Goal: Use online tool/utility: Utilize a website feature to perform a specific function

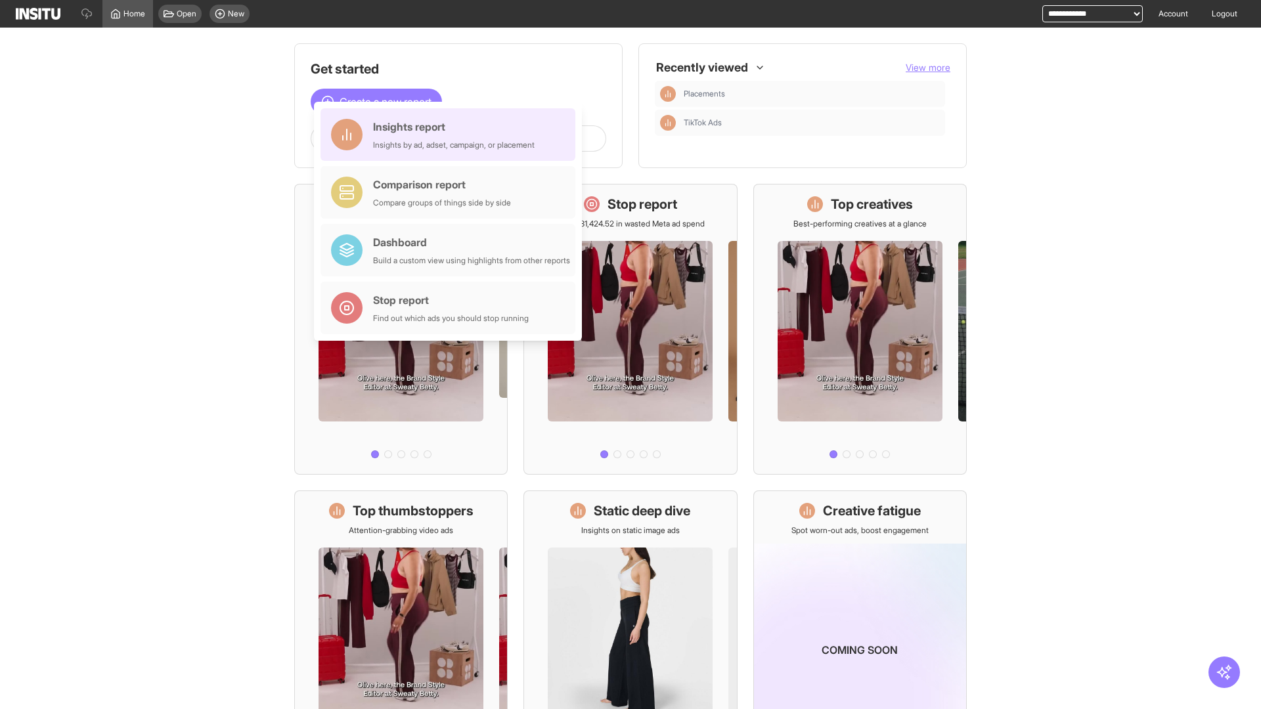
click at [451, 135] on div "Insights report Insights by ad, adset, campaign, or placement" at bounding box center [454, 135] width 162 height 32
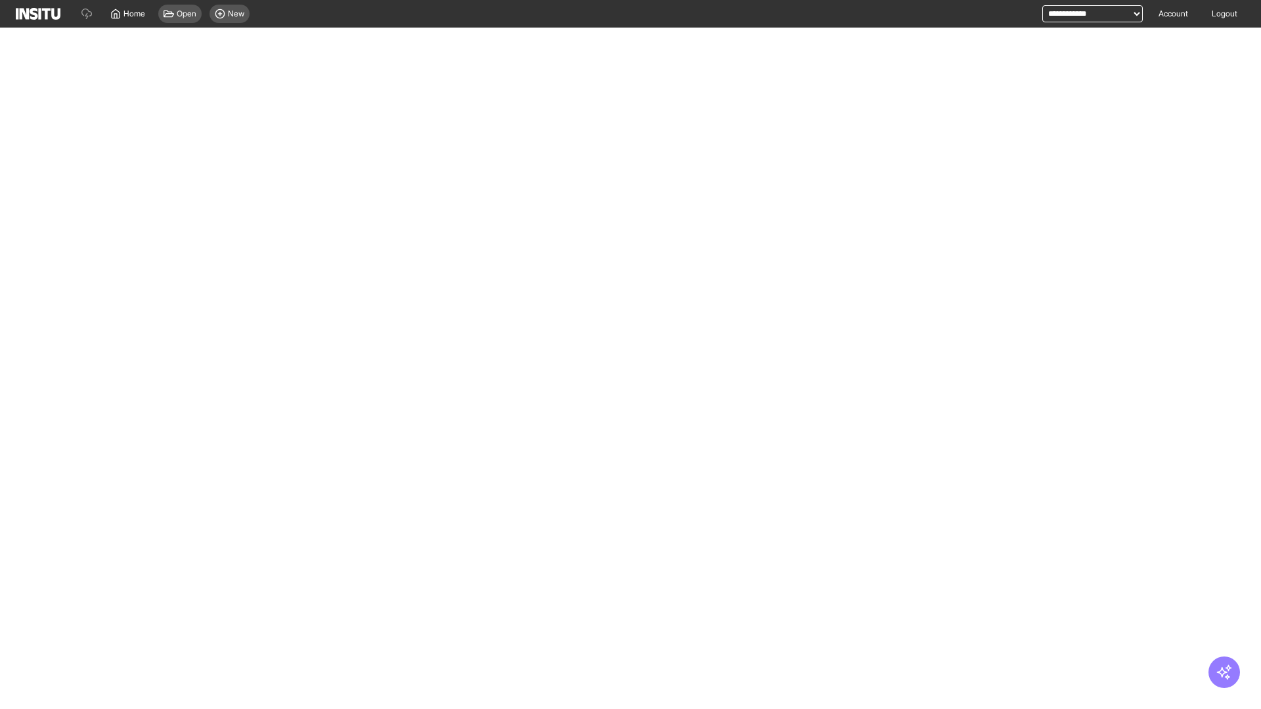
select select "**"
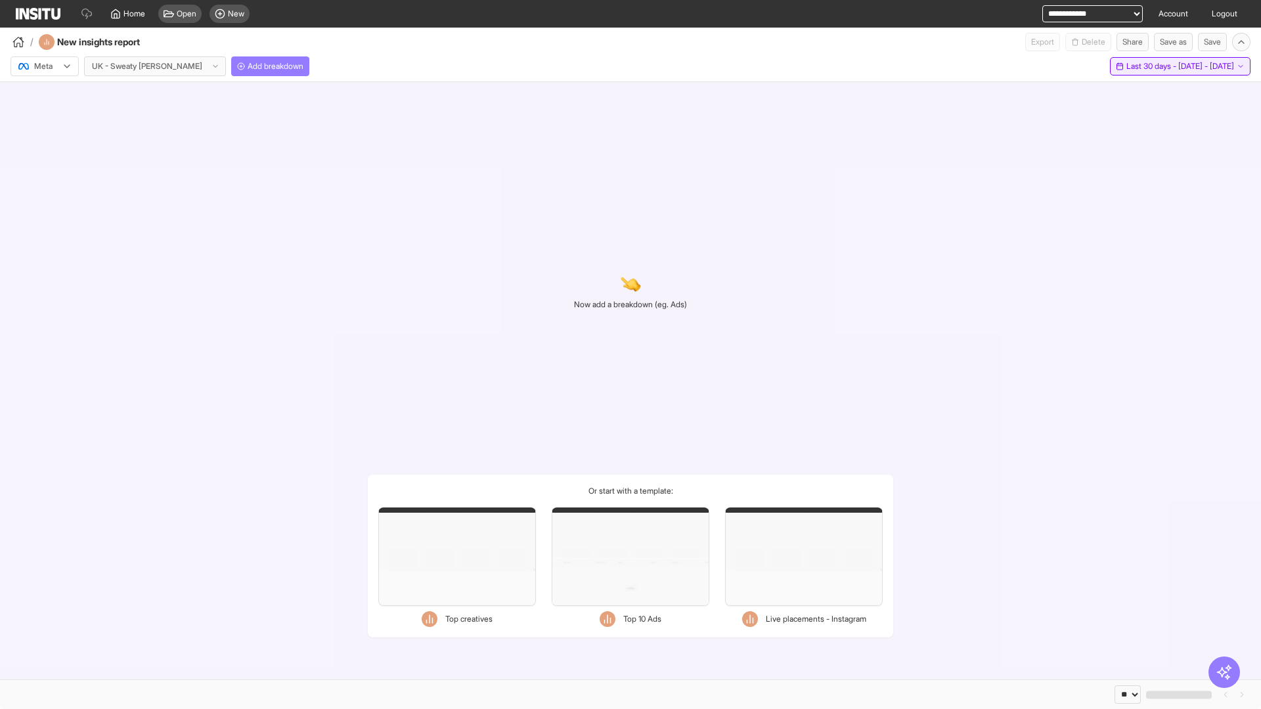
click at [1153, 66] on span "Last 30 days - [DATE] - [DATE]" at bounding box center [1181, 66] width 108 height 11
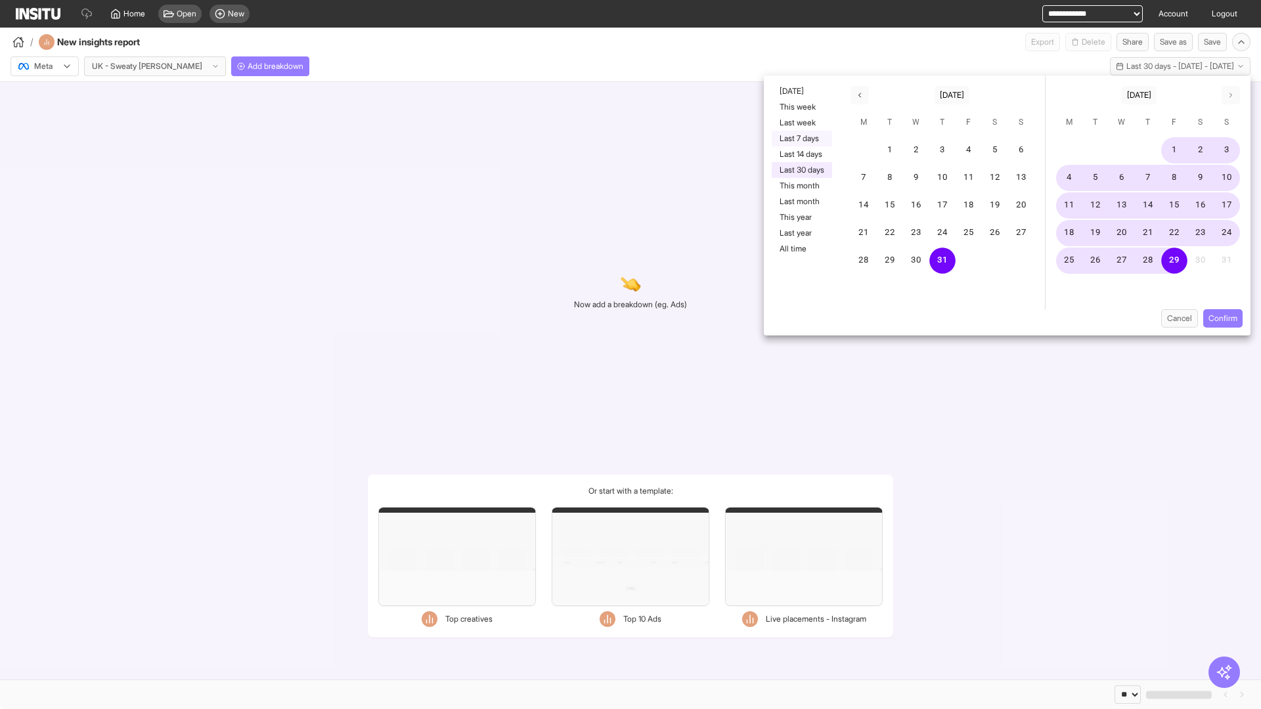
click at [801, 139] on button "Last 7 days" at bounding box center [802, 139] width 60 height 16
